Goal: Task Accomplishment & Management: Use online tool/utility

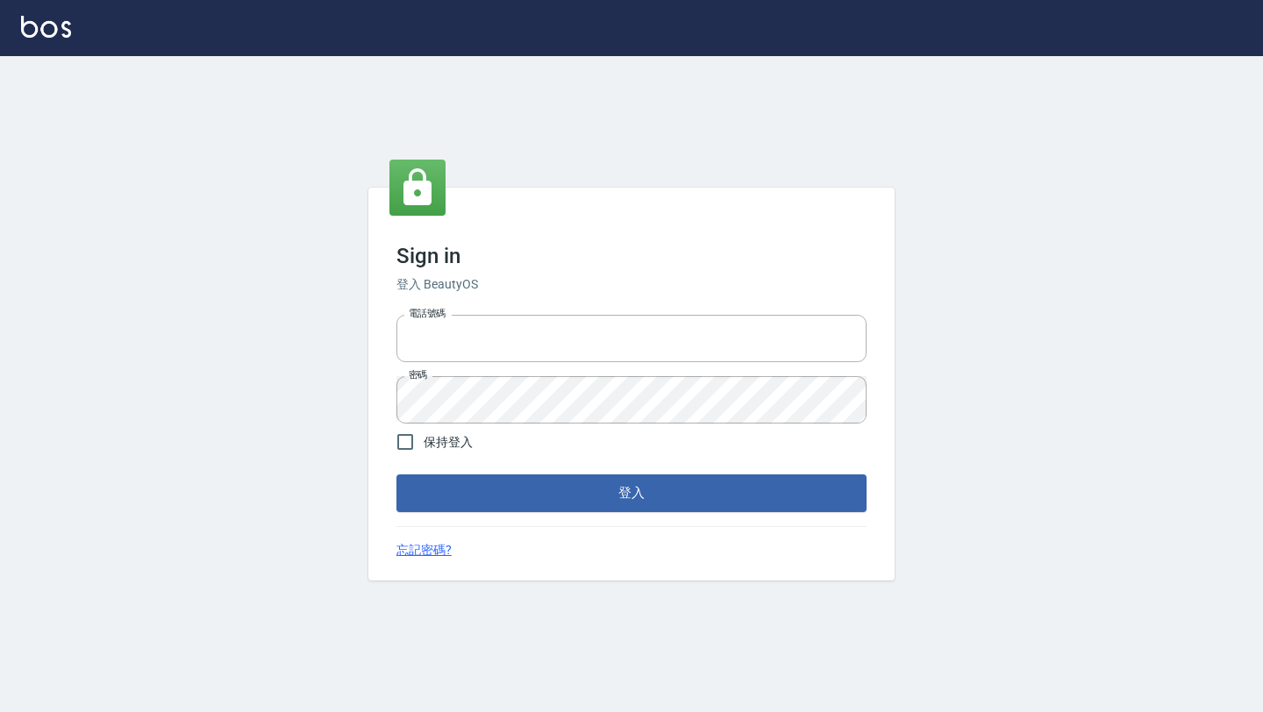
type input "0968318818"
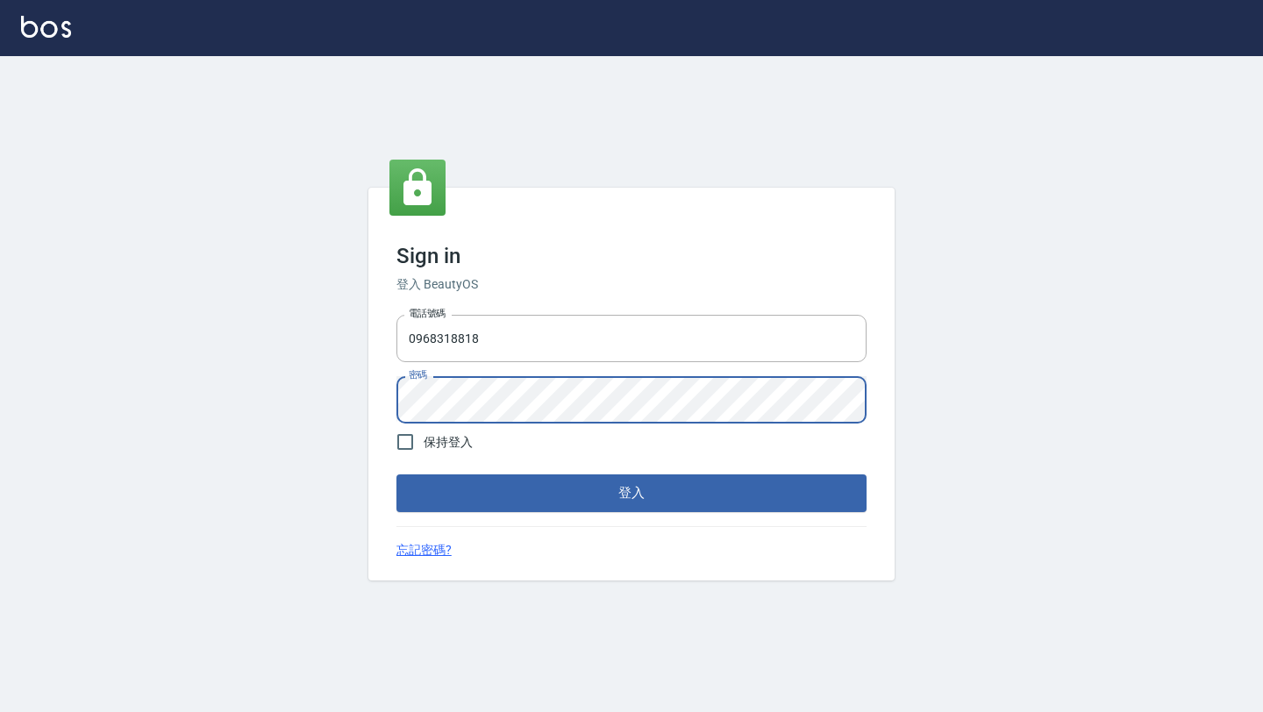
click at [396, 474] on button "登入" at bounding box center [631, 492] width 470 height 37
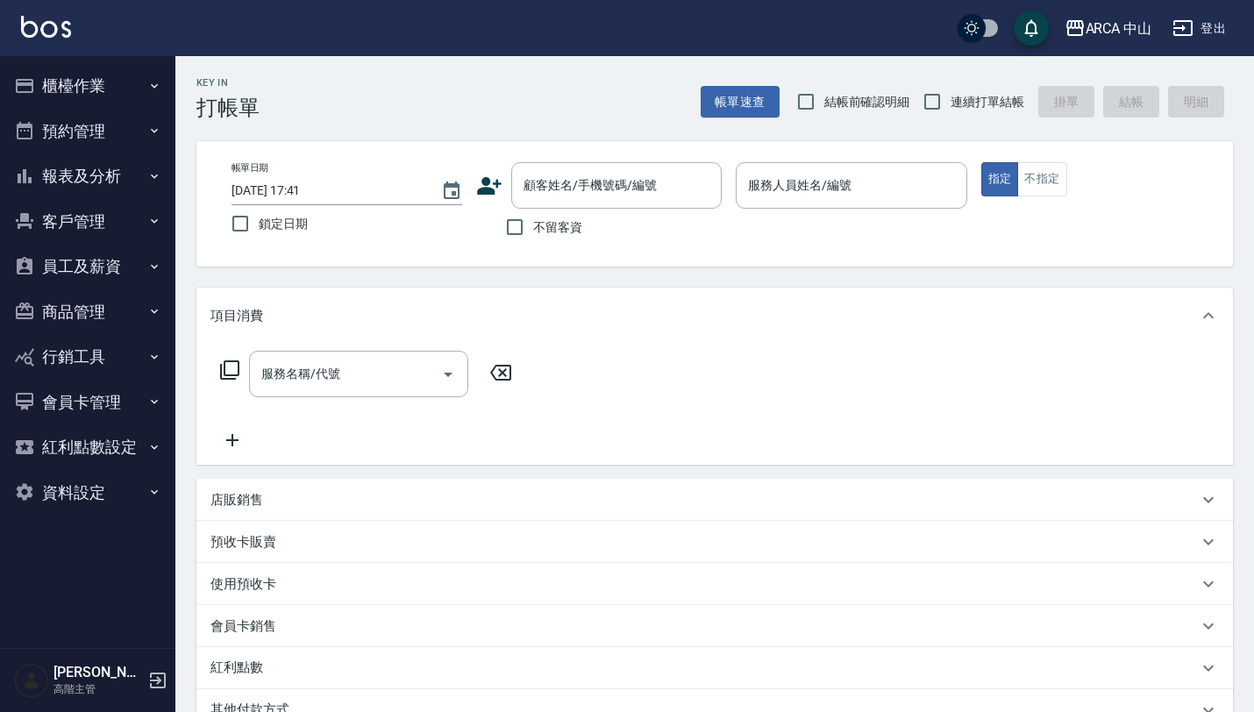
click at [694, 103] on div "Key In 打帳單 帳單速查 結帳前確認明細 連續打單結帳 掛單 結帳 明細" at bounding box center [704, 88] width 1058 height 64
click at [150, 104] on button "櫃檯作業" at bounding box center [87, 86] width 161 height 46
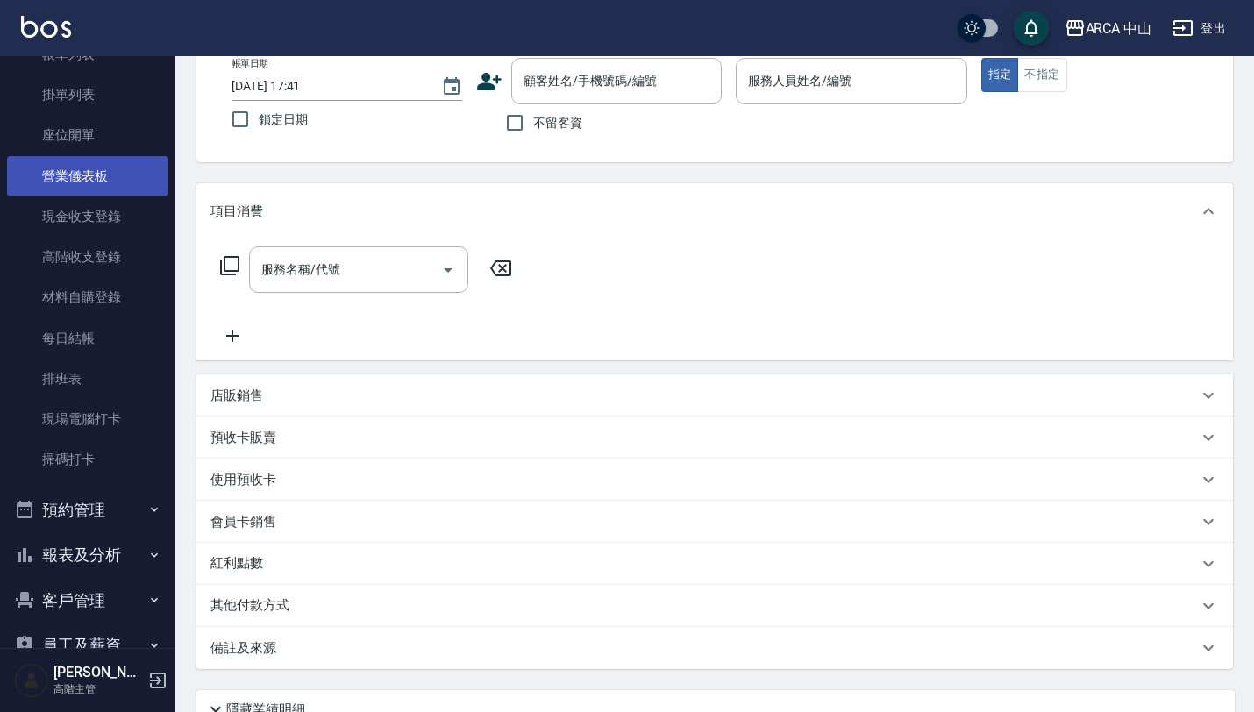
scroll to position [331, 0]
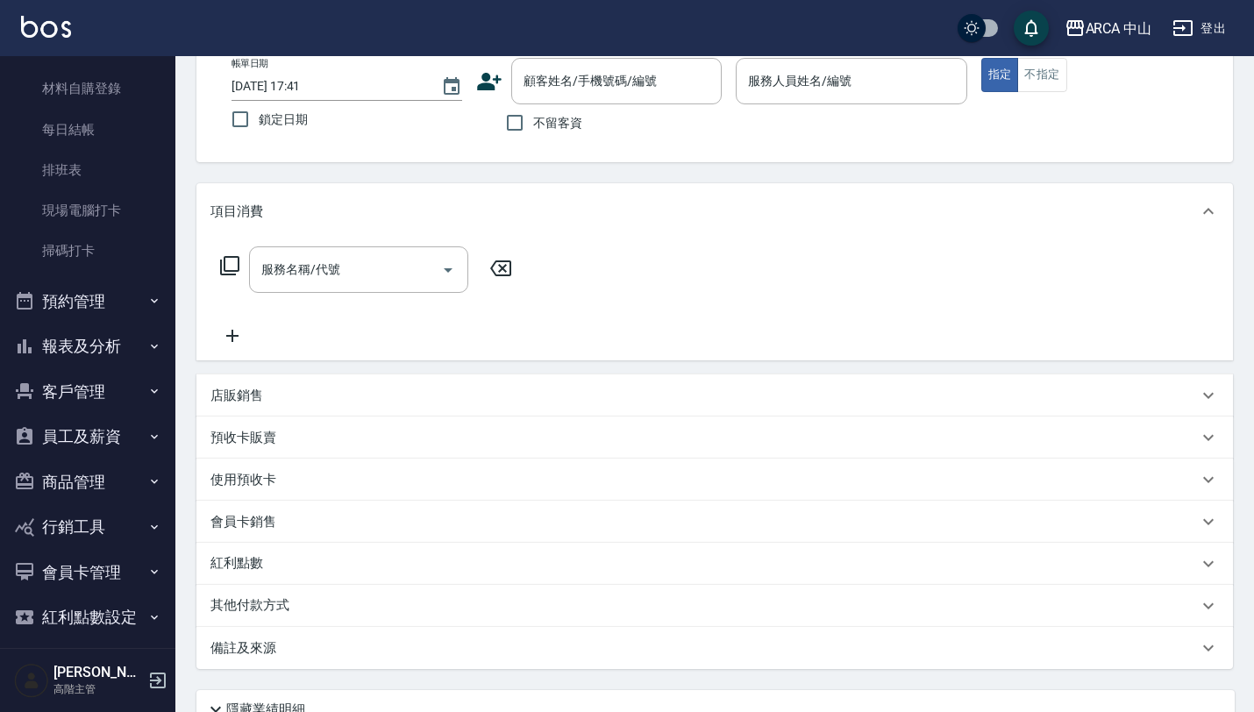
click at [118, 482] on button "商品管理" at bounding box center [87, 483] width 161 height 46
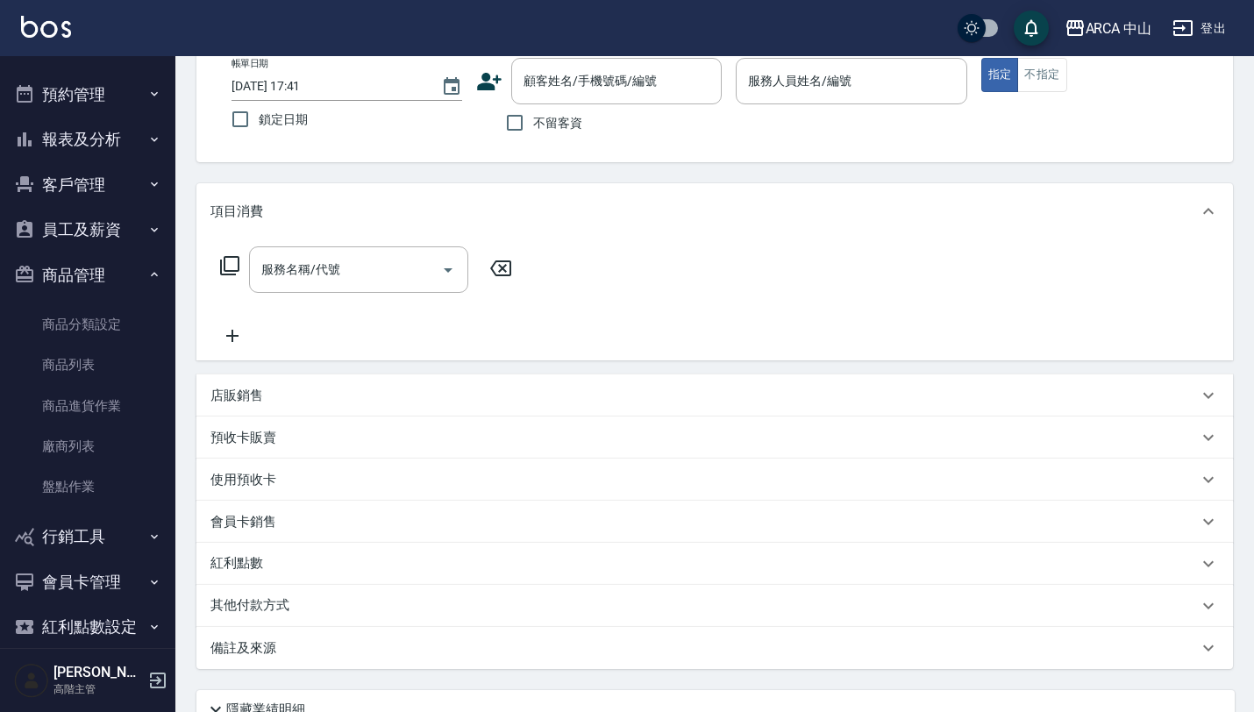
scroll to position [567, 0]
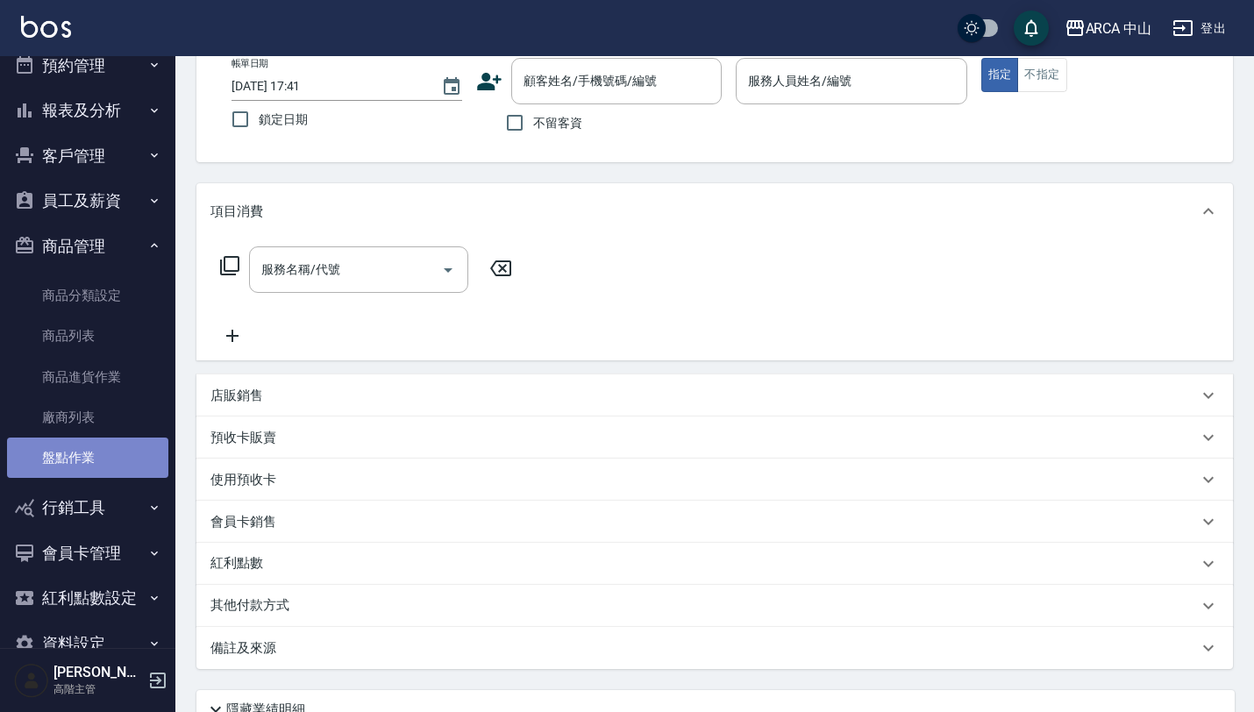
click at [100, 460] on link "盤點作業" at bounding box center [87, 458] width 161 height 40
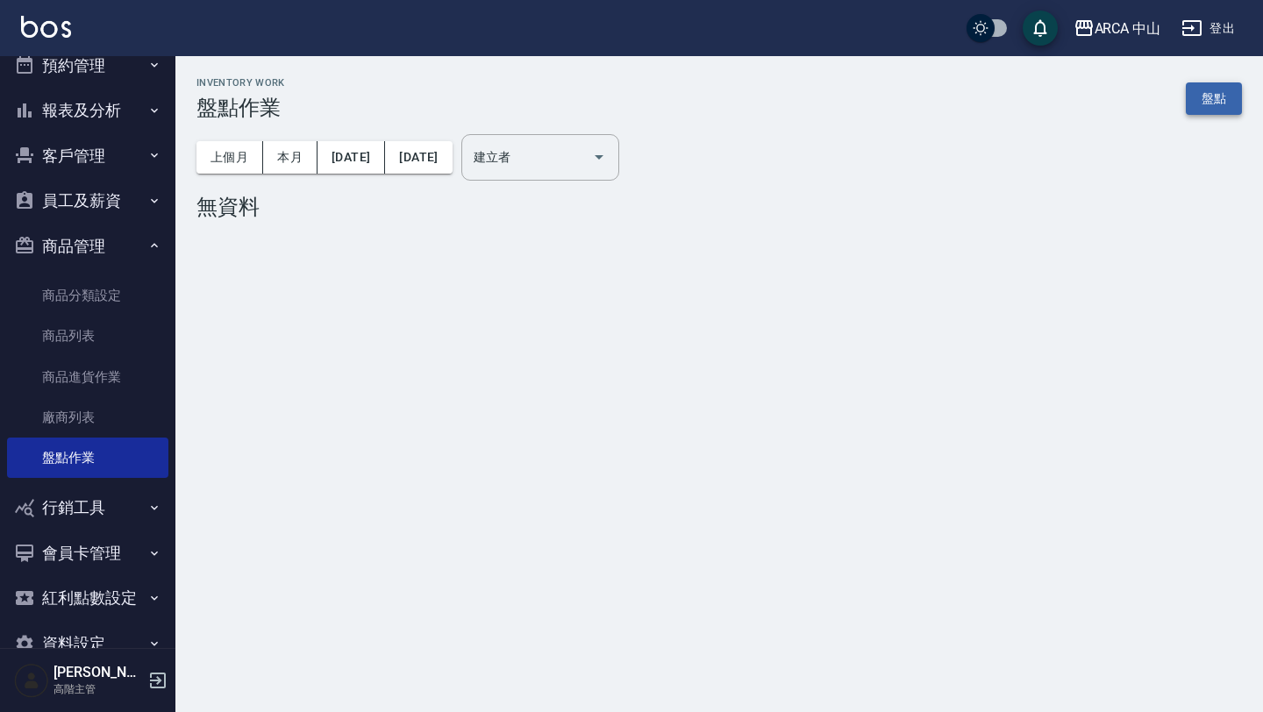
click at [1223, 107] on link "盤點" at bounding box center [1214, 98] width 56 height 32
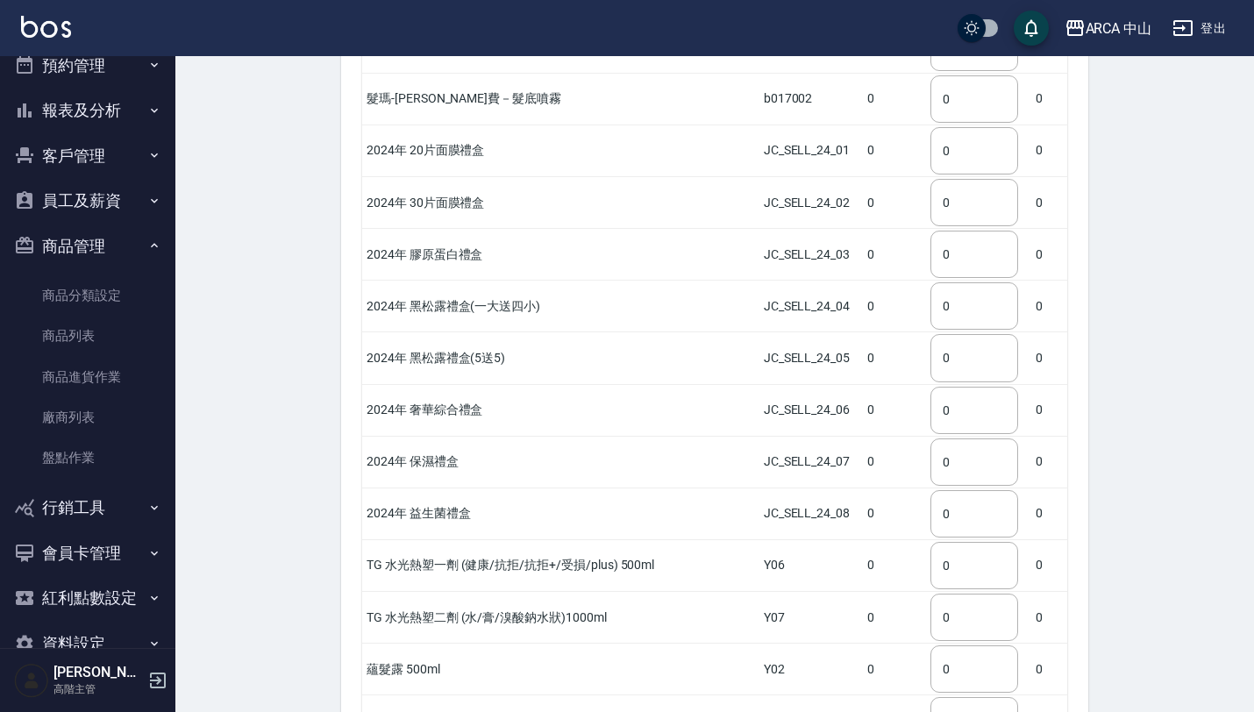
scroll to position [6009, 0]
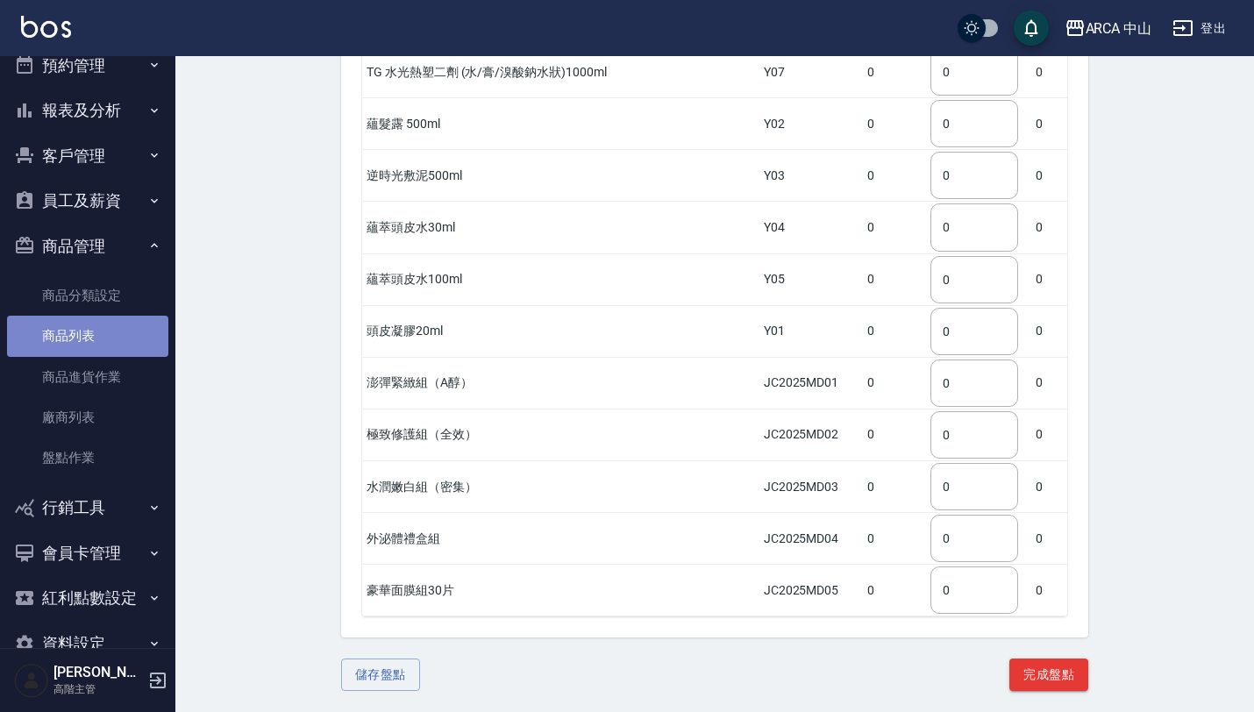
click at [136, 317] on link "商品列表" at bounding box center [87, 336] width 161 height 40
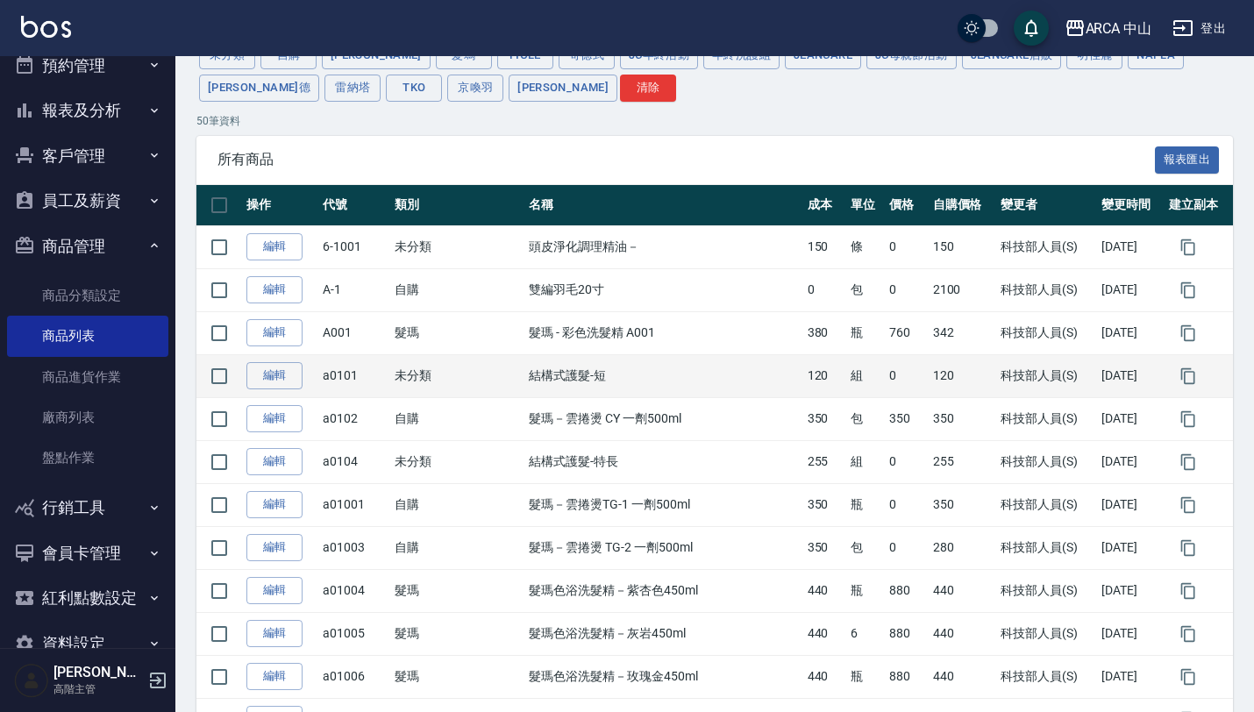
scroll to position [196, 0]
